Goal: Find specific page/section: Find specific page/section

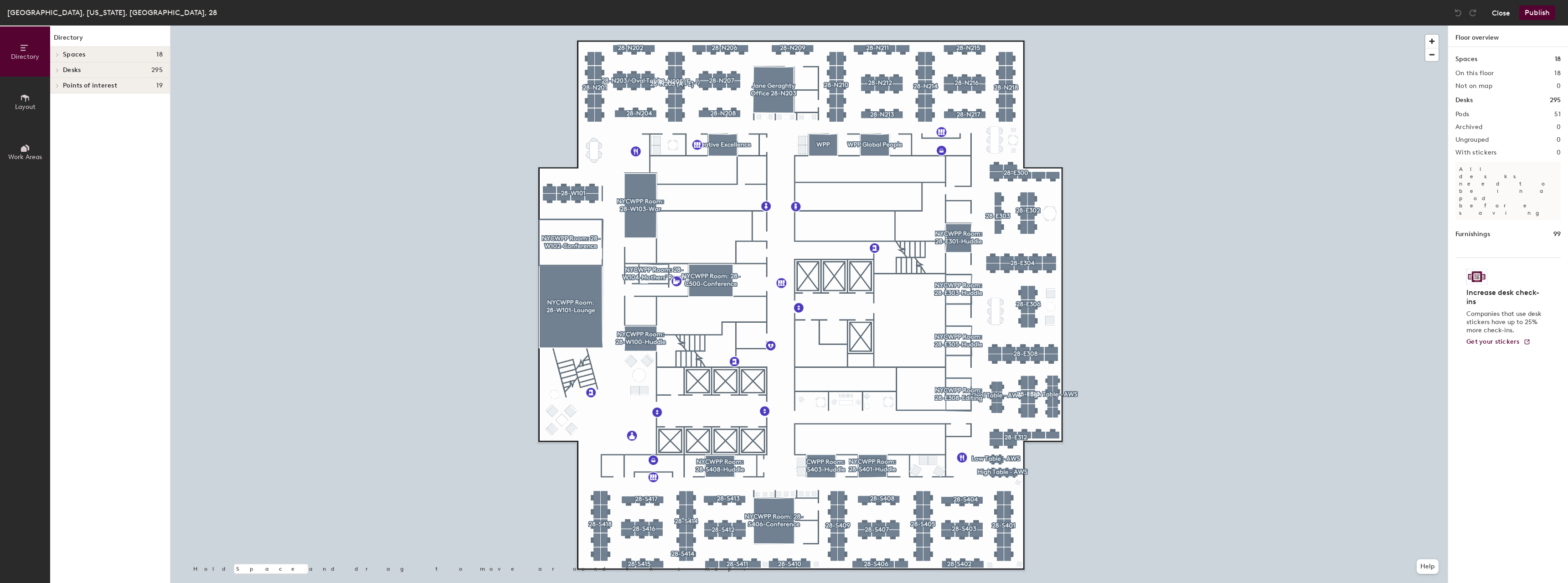
click at [1493, 16] on button "Close" at bounding box center [1501, 13] width 18 height 15
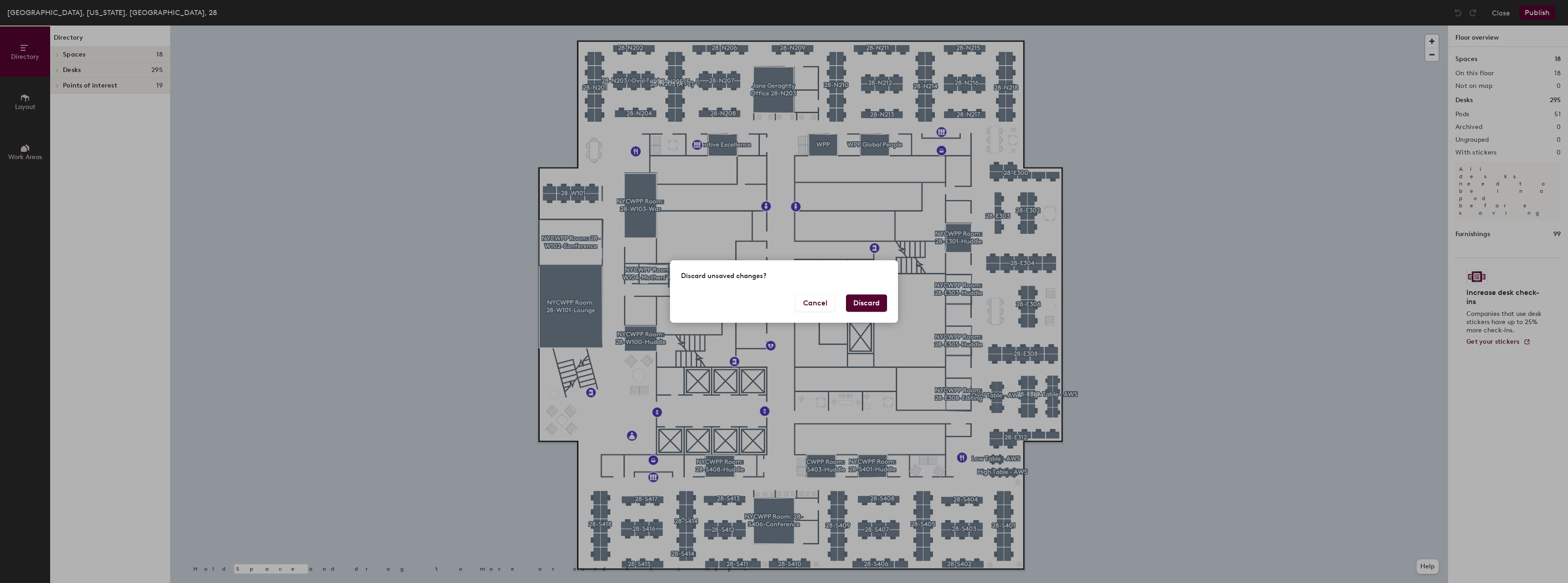
click at [873, 302] on button "Discard" at bounding box center [866, 303] width 41 height 17
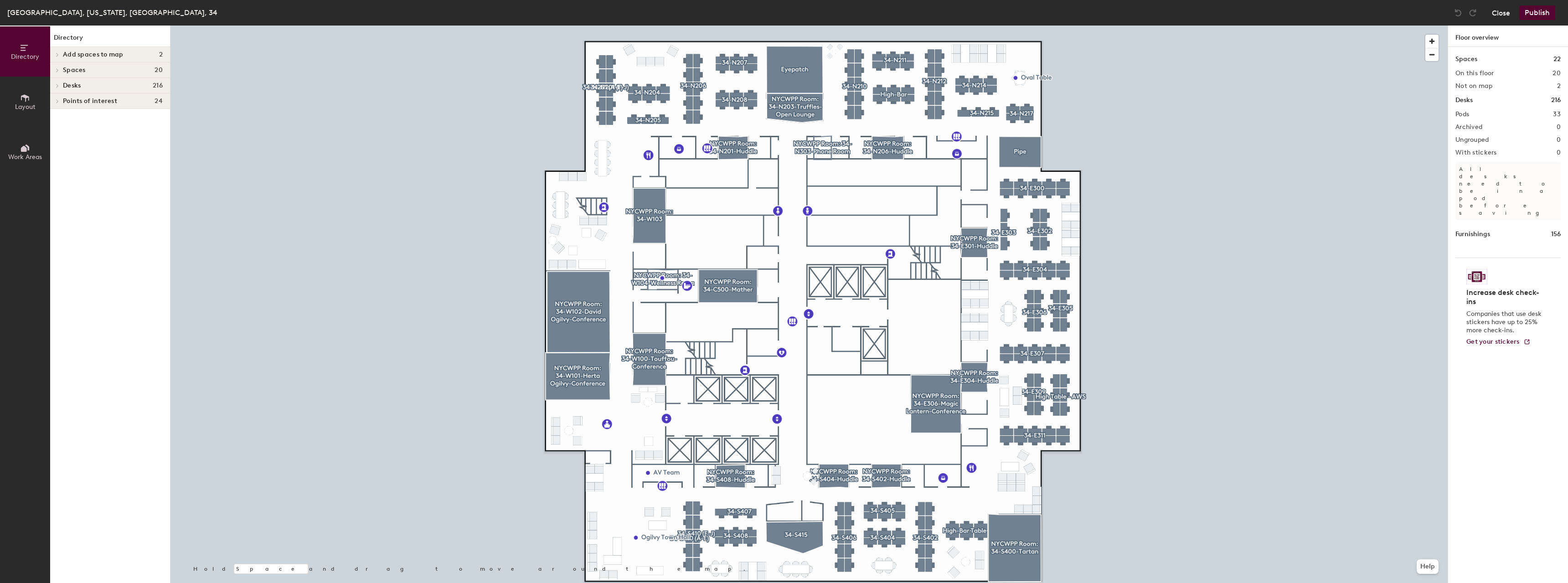
click at [1502, 17] on button "Close" at bounding box center [1501, 13] width 18 height 15
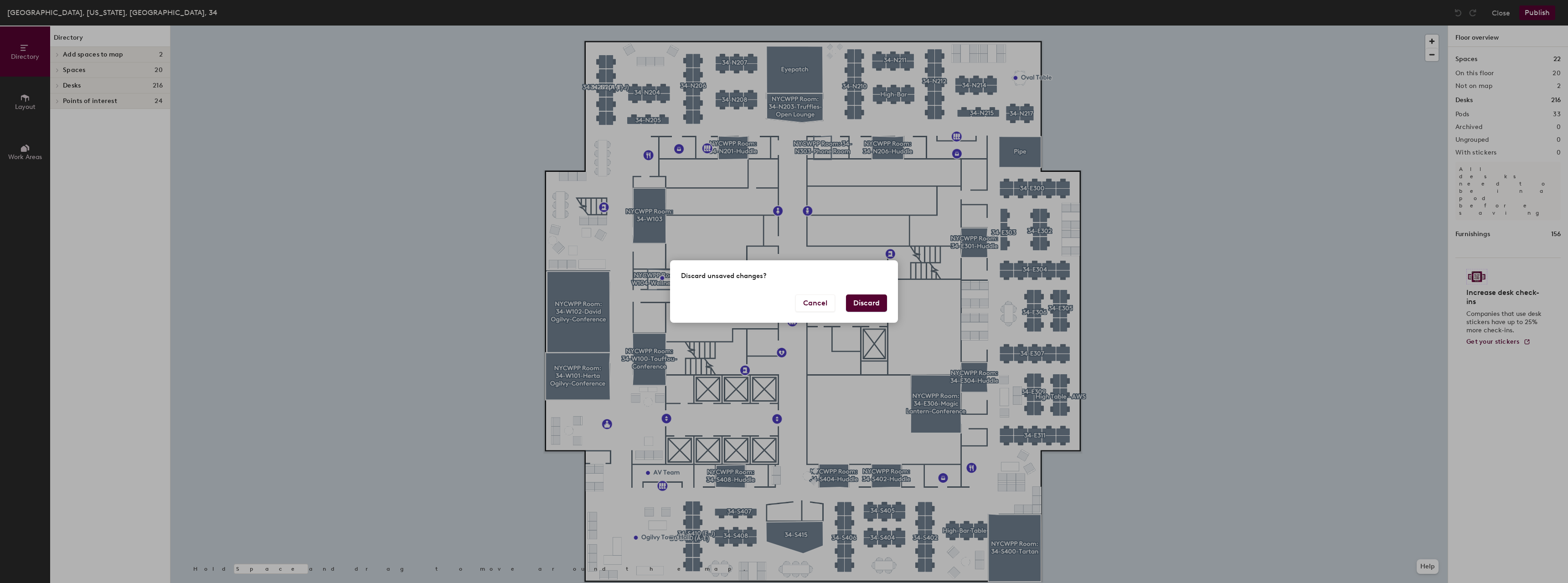
click at [852, 301] on button "Discard" at bounding box center [866, 303] width 41 height 17
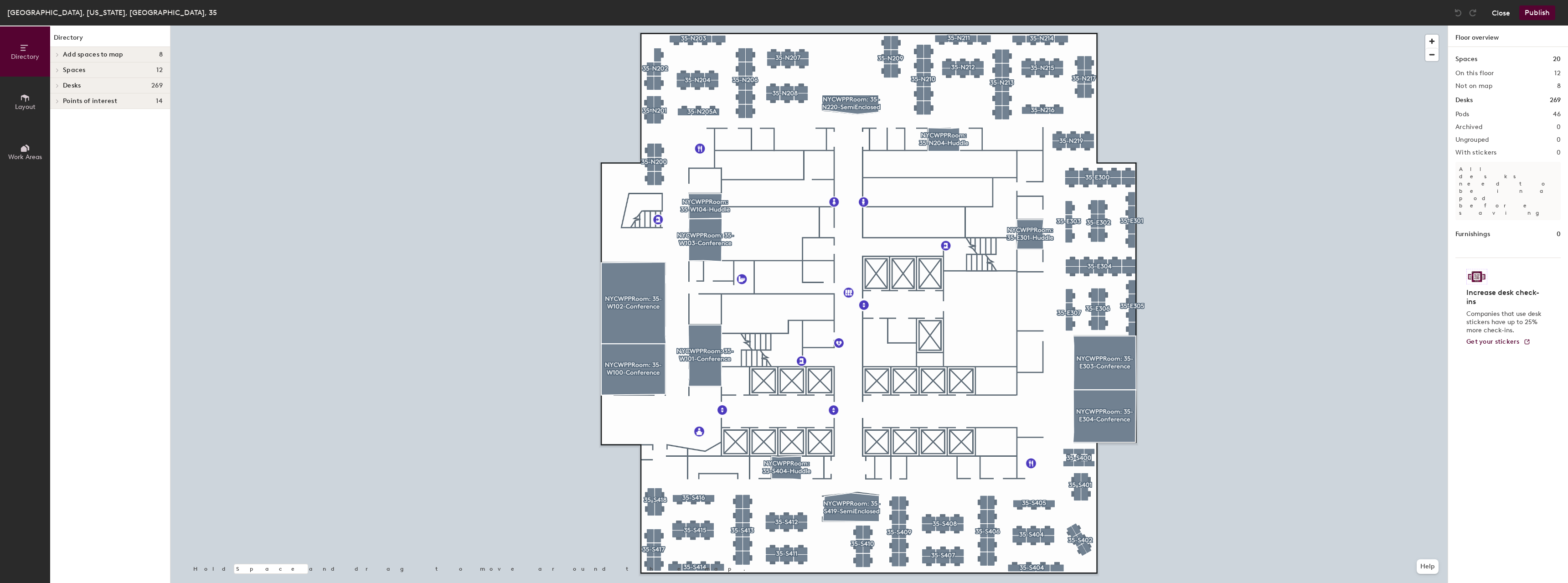
click at [1499, 14] on button "Close" at bounding box center [1501, 13] width 18 height 15
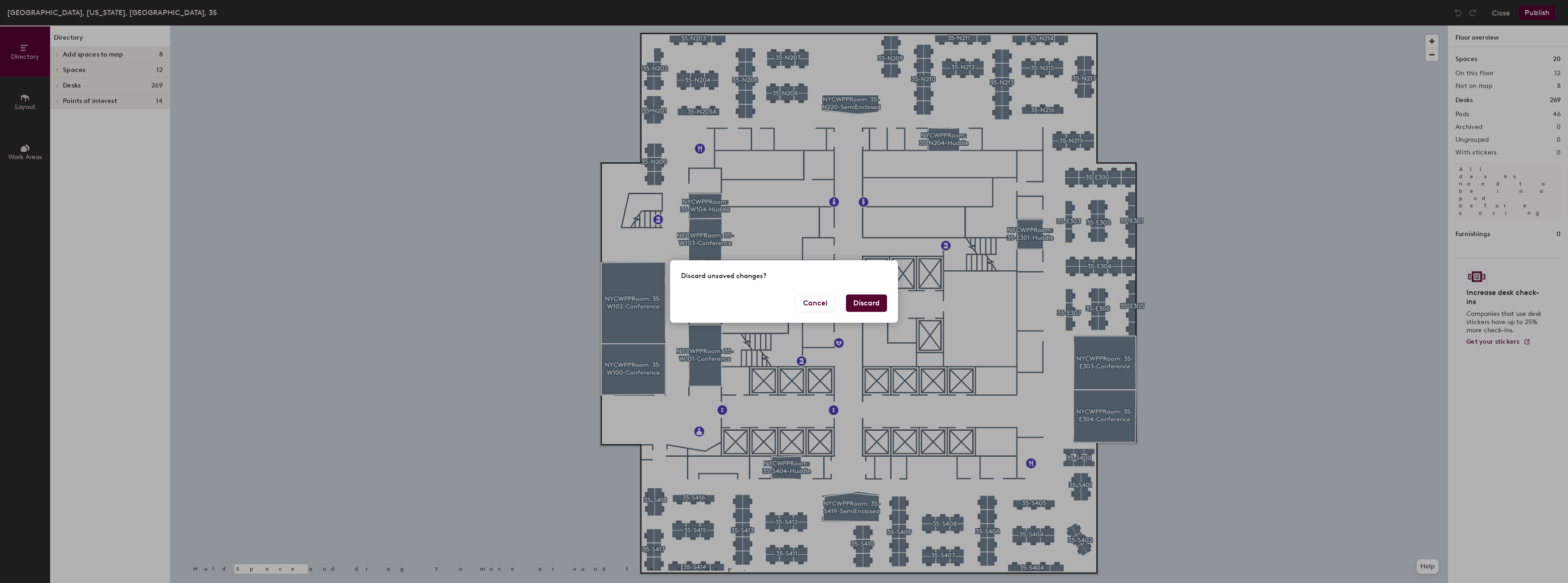
click at [872, 298] on button "Discard" at bounding box center [866, 303] width 41 height 17
